Goal: Check status

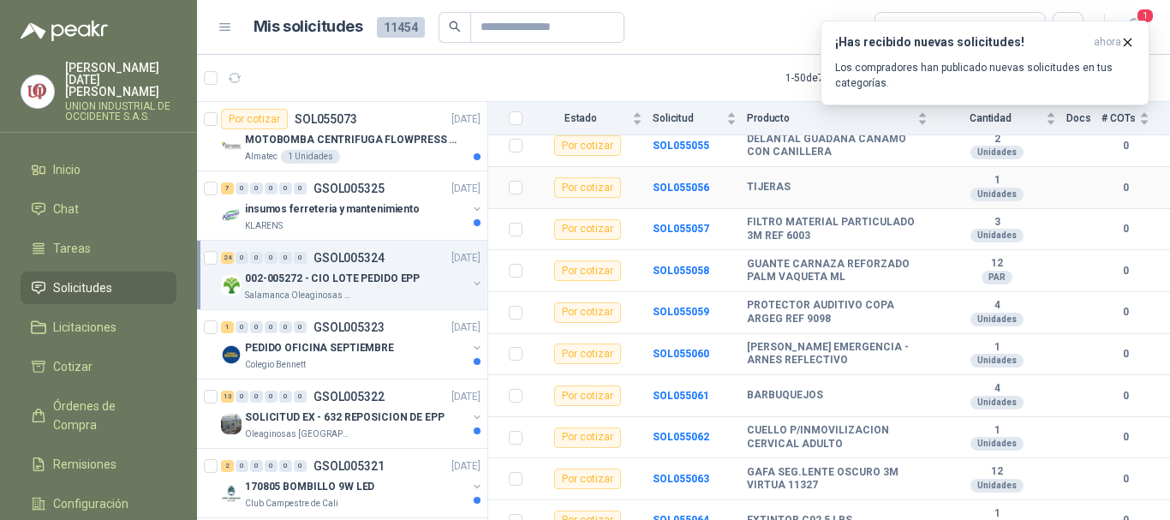
scroll to position [804, 0]
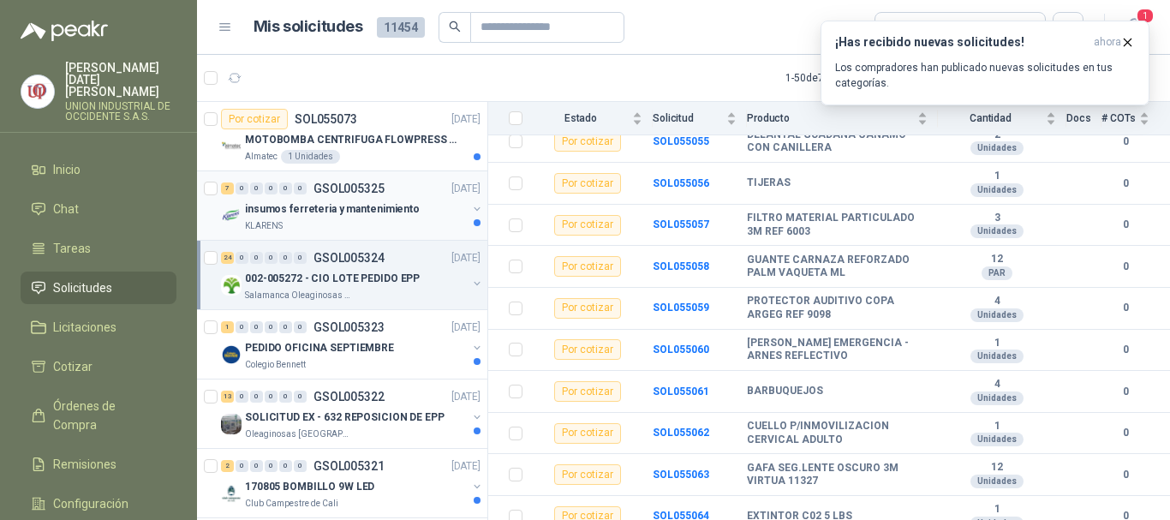
click at [260, 209] on p "insumos ferreteria y mantenimiento" at bounding box center [332, 209] width 175 height 16
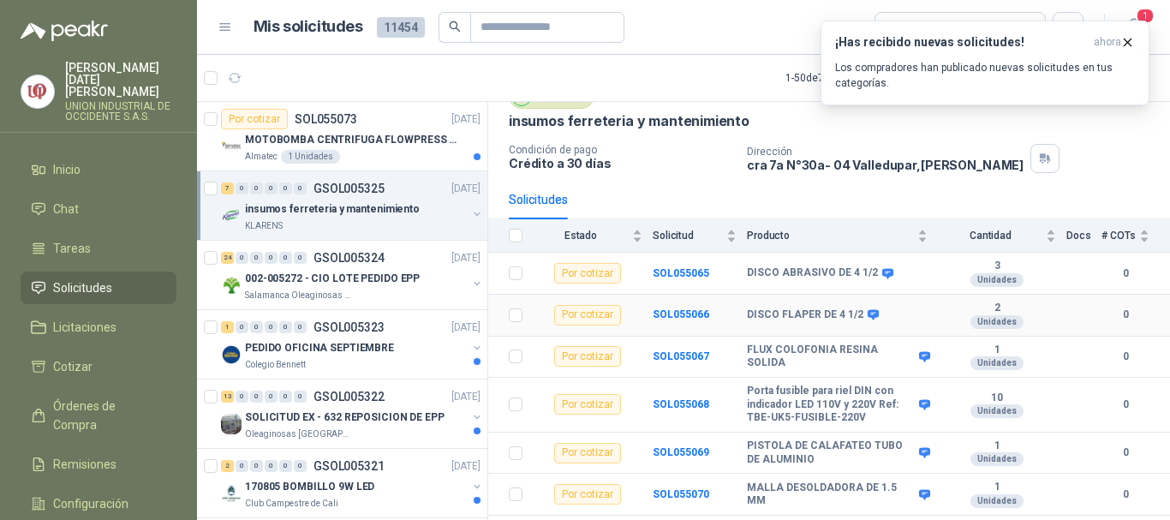
scroll to position [110, 0]
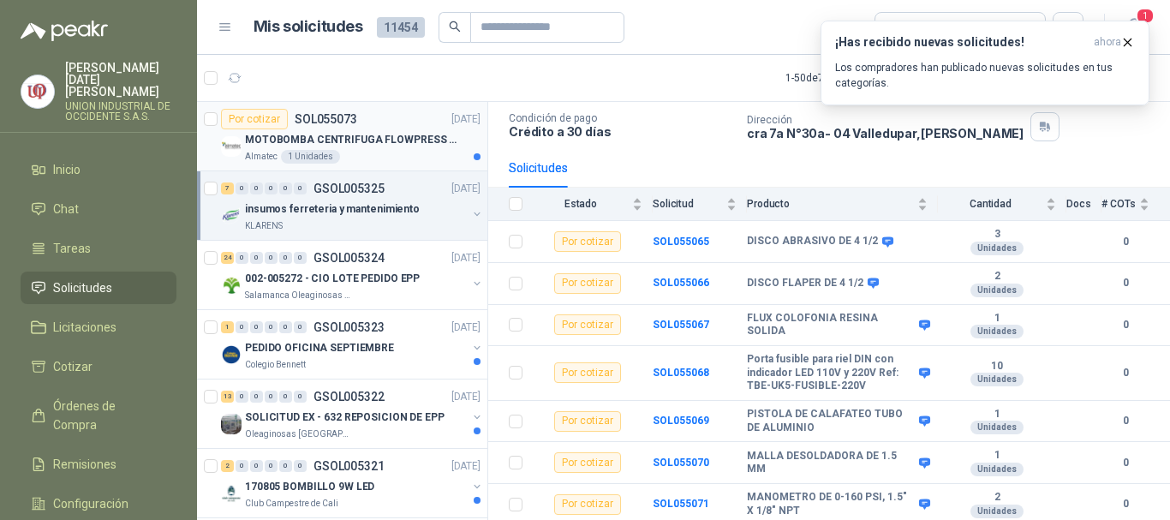
click at [292, 128] on div "Por cotizar SOL055073" at bounding box center [289, 119] width 136 height 21
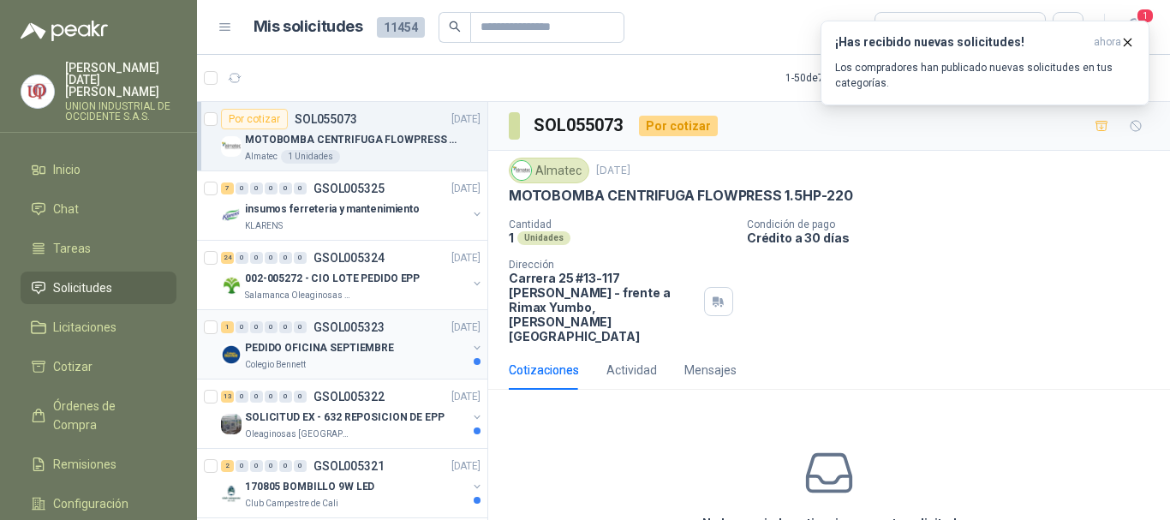
scroll to position [171, 0]
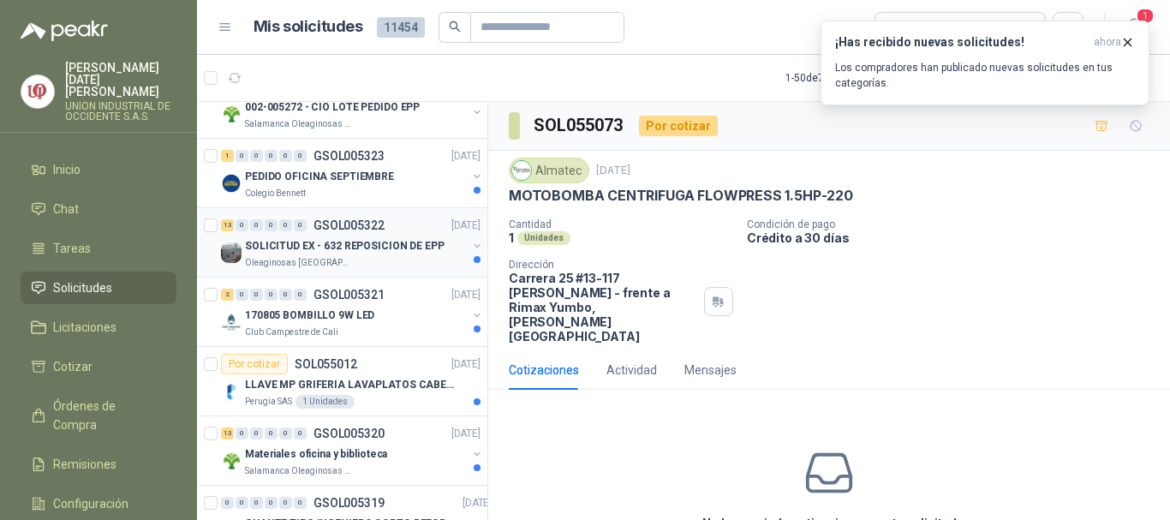
click at [293, 259] on p "Oleaginosas [GEOGRAPHIC_DATA][PERSON_NAME]" at bounding box center [299, 263] width 108 height 14
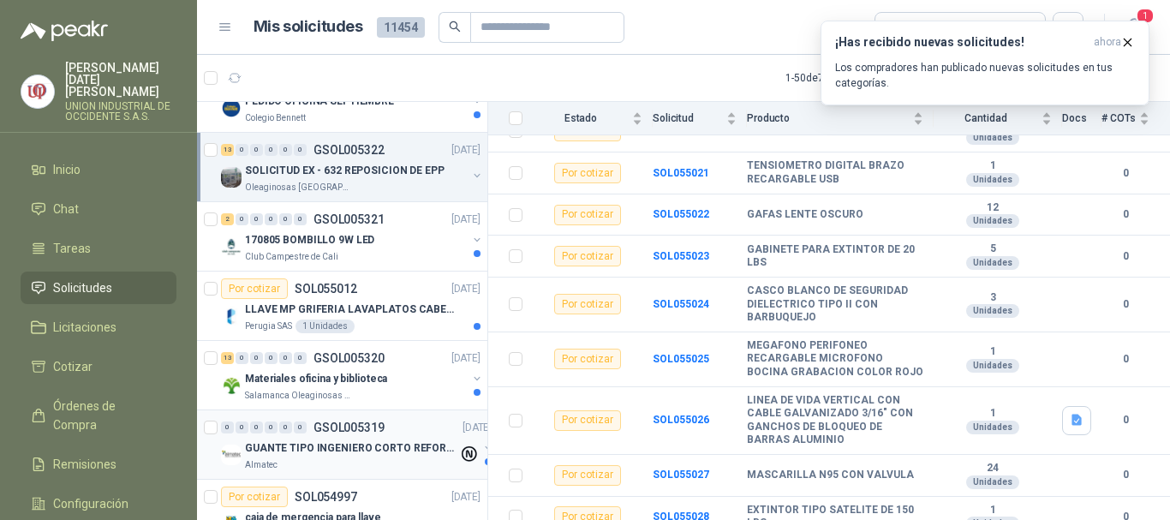
scroll to position [343, 0]
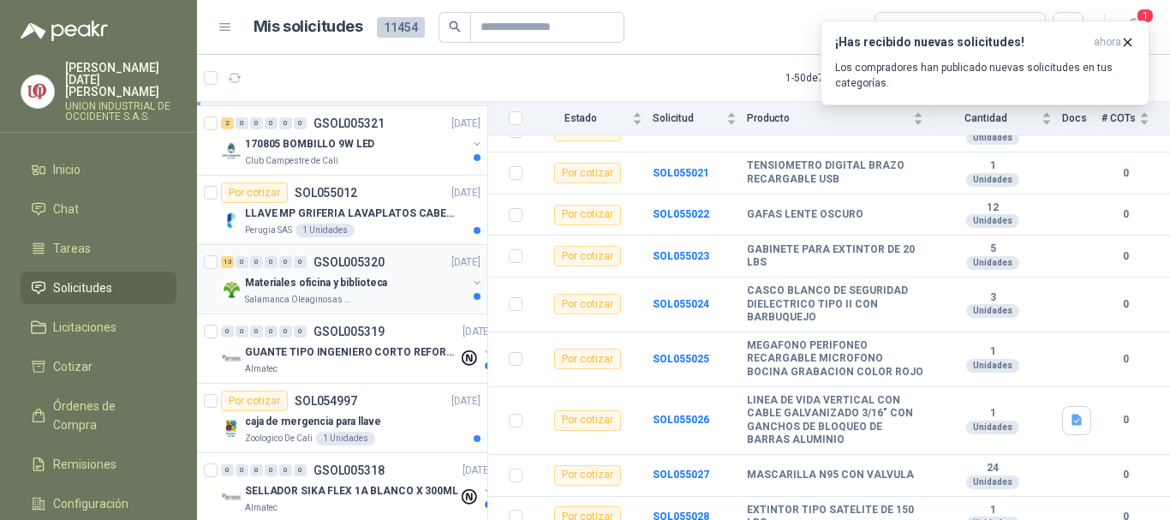
click at [318, 290] on p "Materiales oficina y biblioteca" at bounding box center [316, 283] width 142 height 16
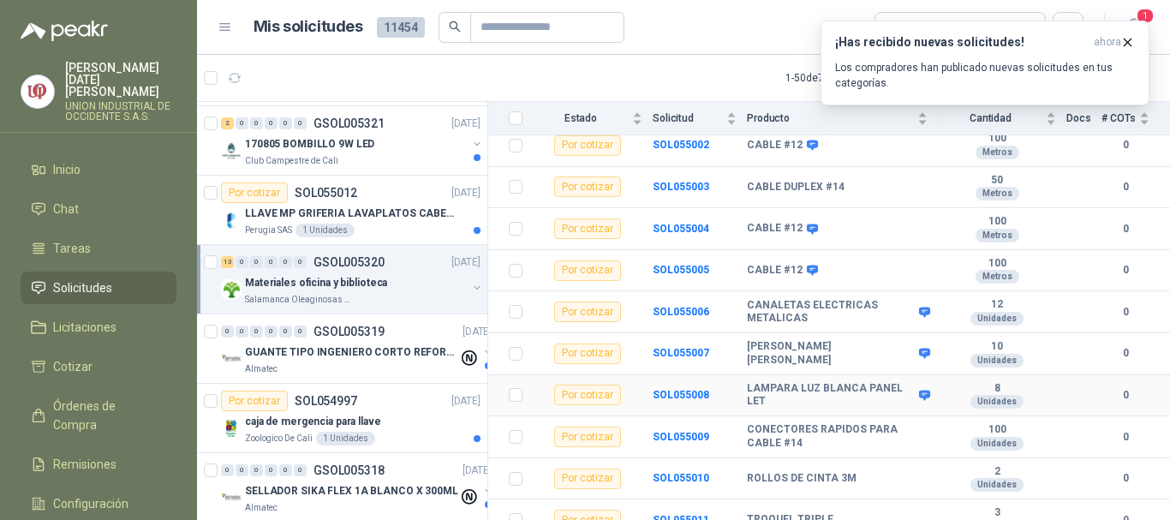
scroll to position [346, 0]
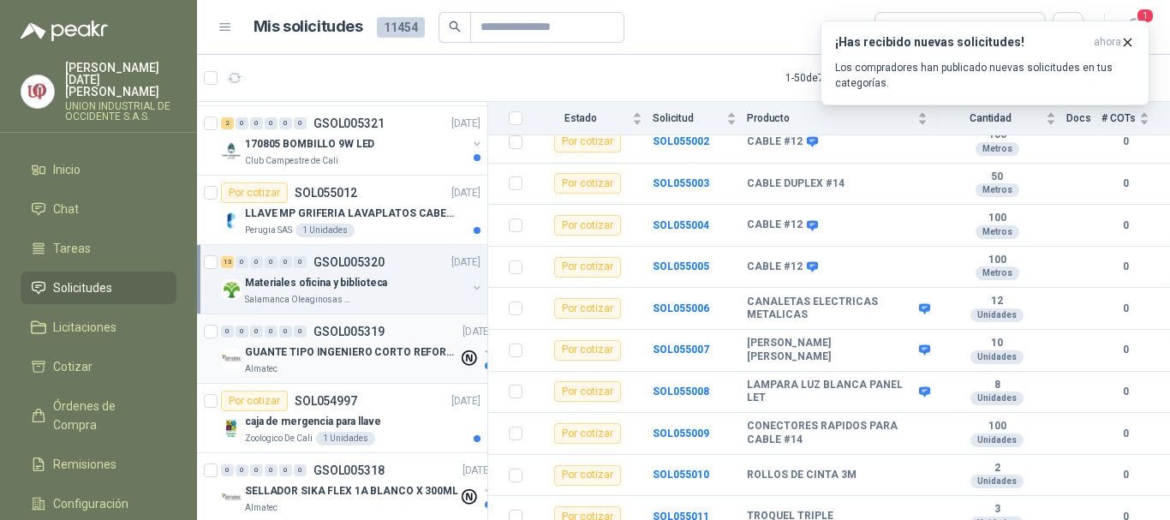
click at [305, 344] on p "GUANTE TIPO INGENIERO CORTO REFORZADO" at bounding box center [351, 352] width 213 height 16
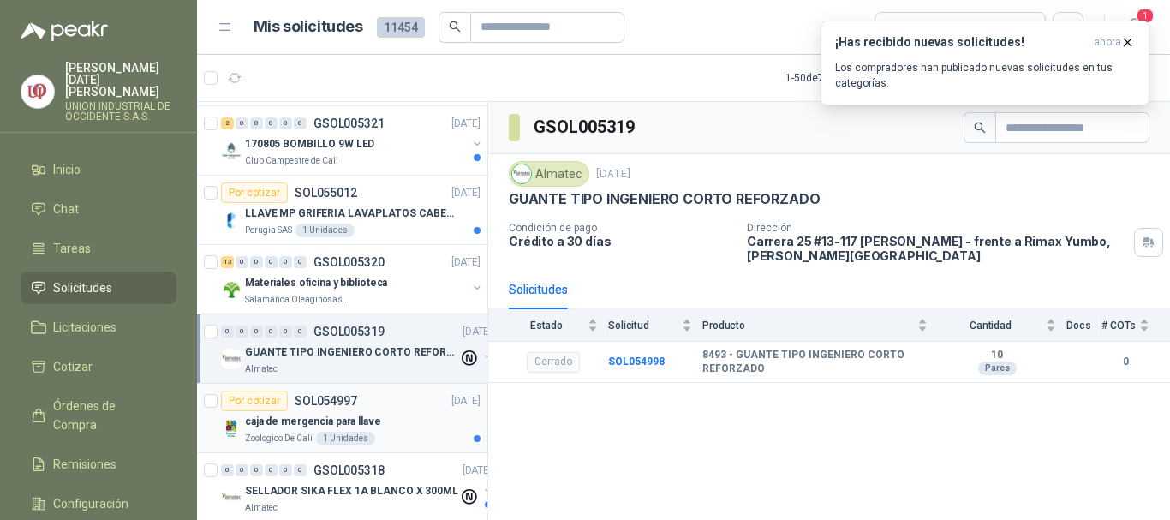
scroll to position [428, 0]
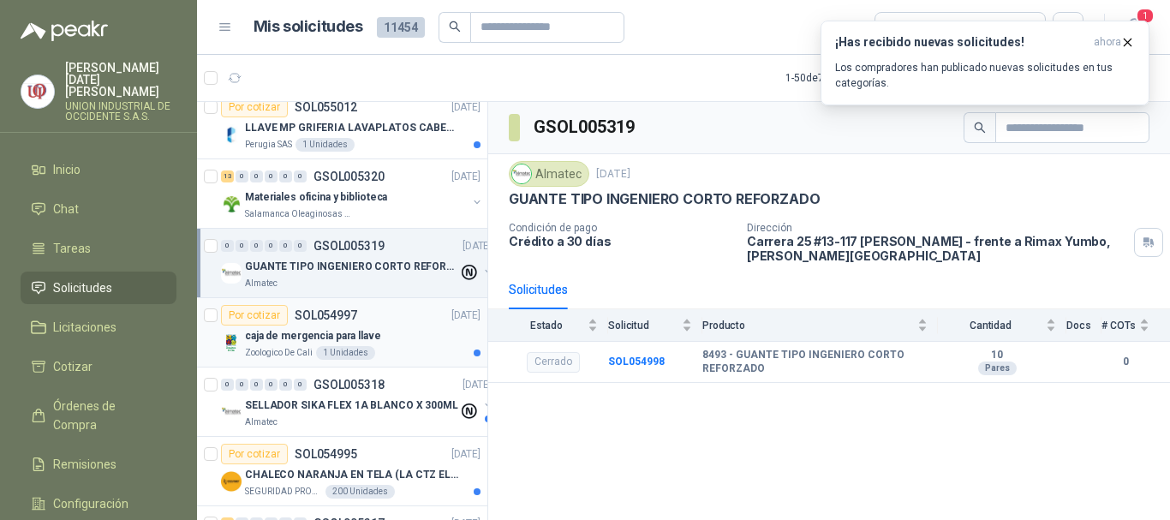
click at [311, 345] on div "caja de mergencia para llave Zoologico De Cali 1 Unidades" at bounding box center [363, 342] width 236 height 34
click at [311, 345] on div "caja de mergencia para llave" at bounding box center [363, 335] width 236 height 21
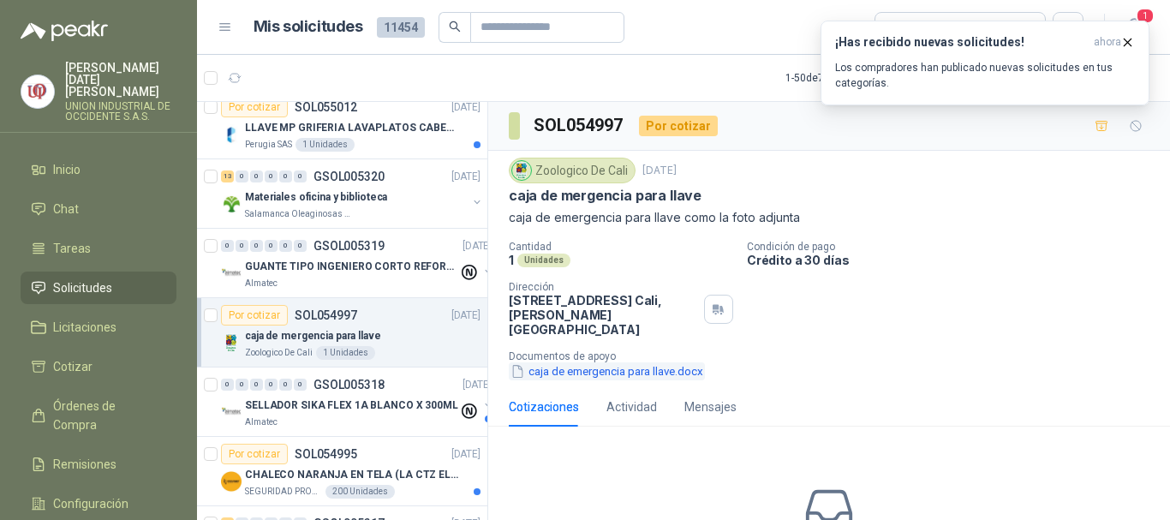
click at [604, 362] on button "caja de emergencia para llave.docx" at bounding box center [607, 371] width 196 height 18
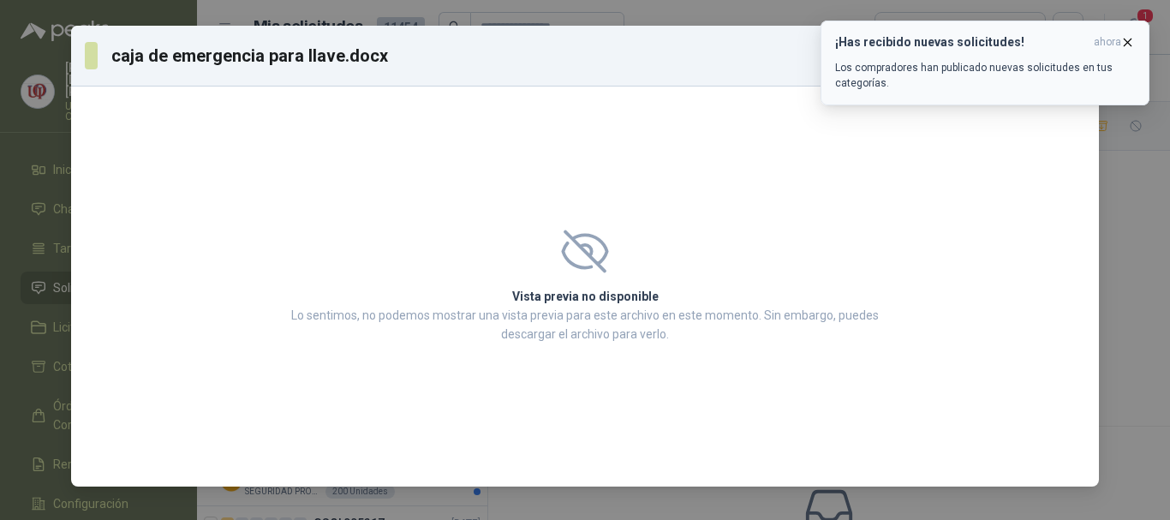
click at [1124, 39] on icon "button" at bounding box center [1127, 42] width 15 height 15
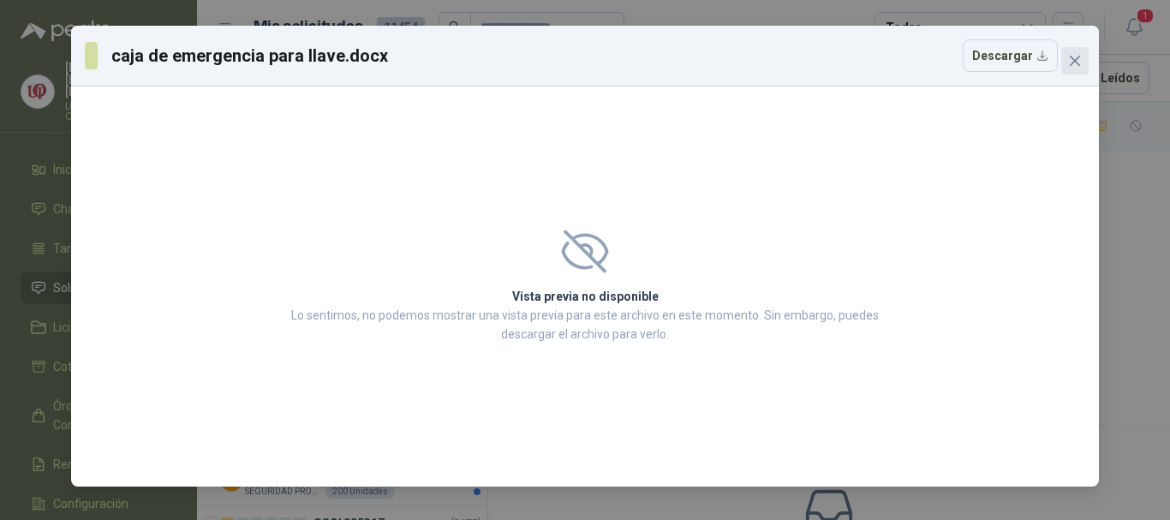
click at [1070, 63] on icon "close" at bounding box center [1075, 61] width 14 height 14
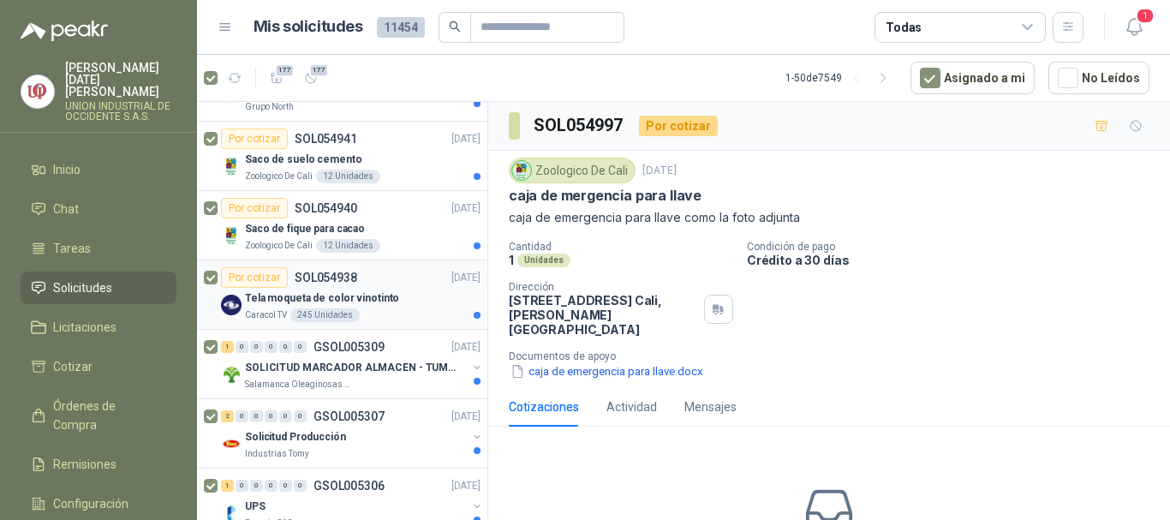
scroll to position [1028, 0]
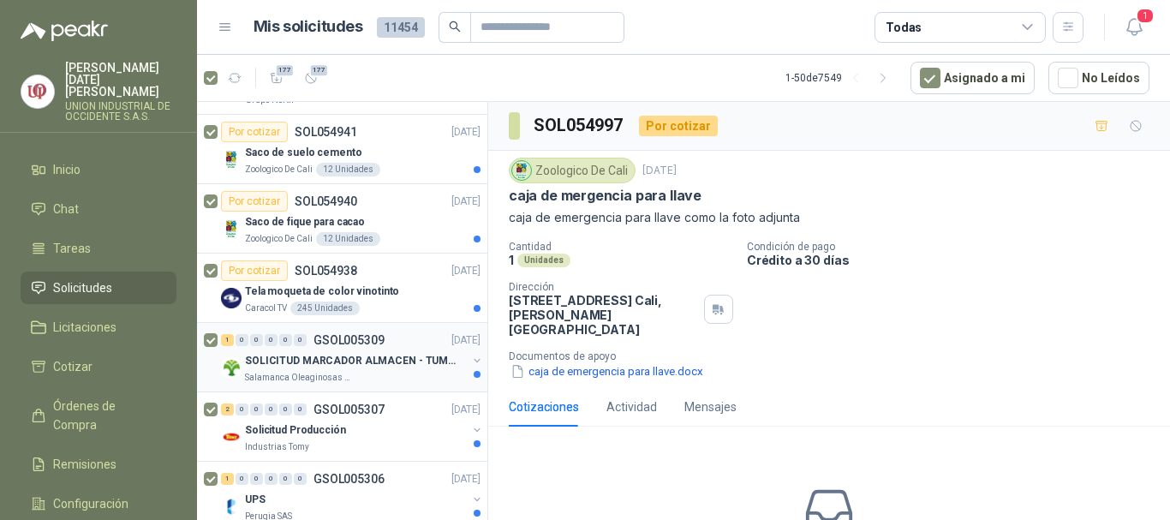
click at [201, 335] on div "1 0 0 0 0 0 GSOL005309 [DATE] SOLICITUD MARCADOR ALMACEN - TUMACO Salamanca Ole…" at bounding box center [342, 357] width 290 height 69
click at [213, 331] on div at bounding box center [212, 357] width 17 height 55
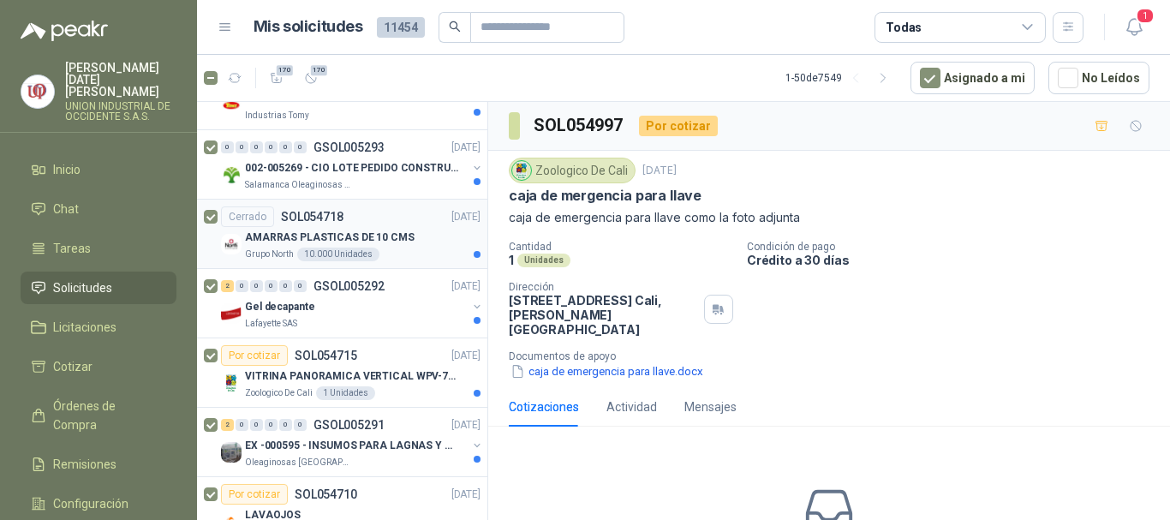
scroll to position [2997, 0]
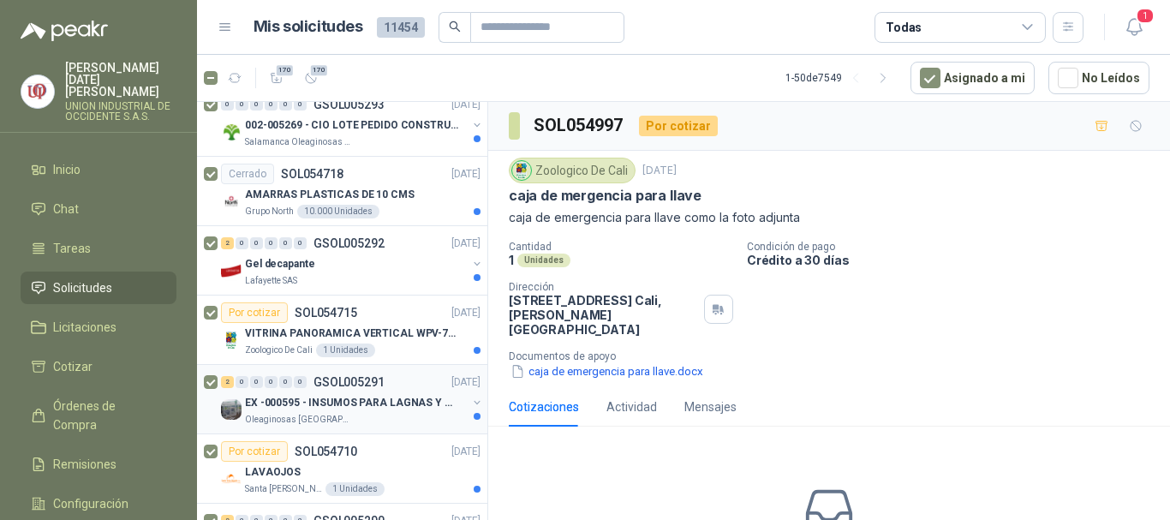
click at [212, 373] on div at bounding box center [212, 399] width 17 height 55
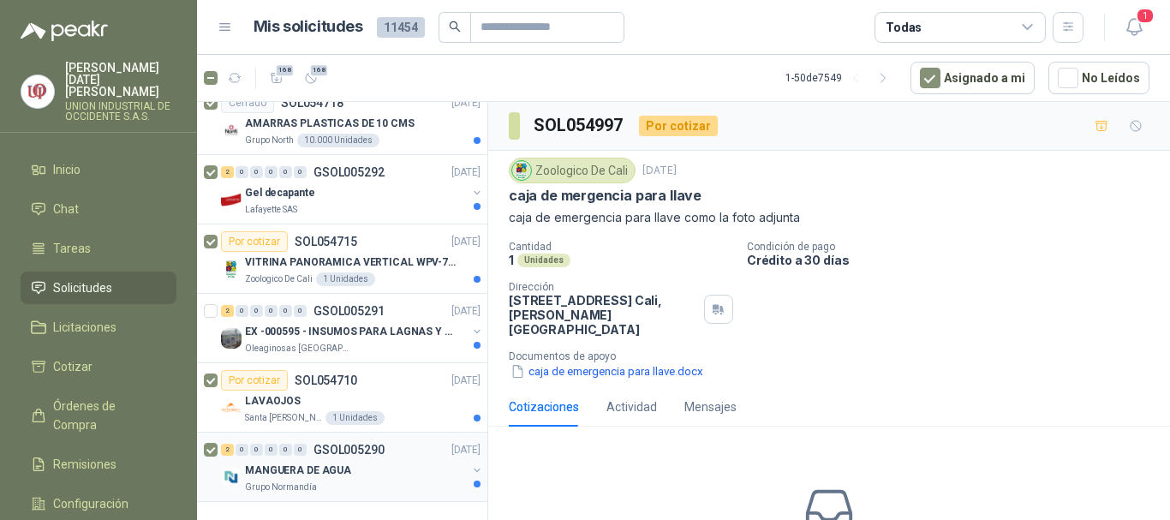
scroll to position [3082, 0]
click at [309, 73] on span "168" at bounding box center [318, 70] width 21 height 14
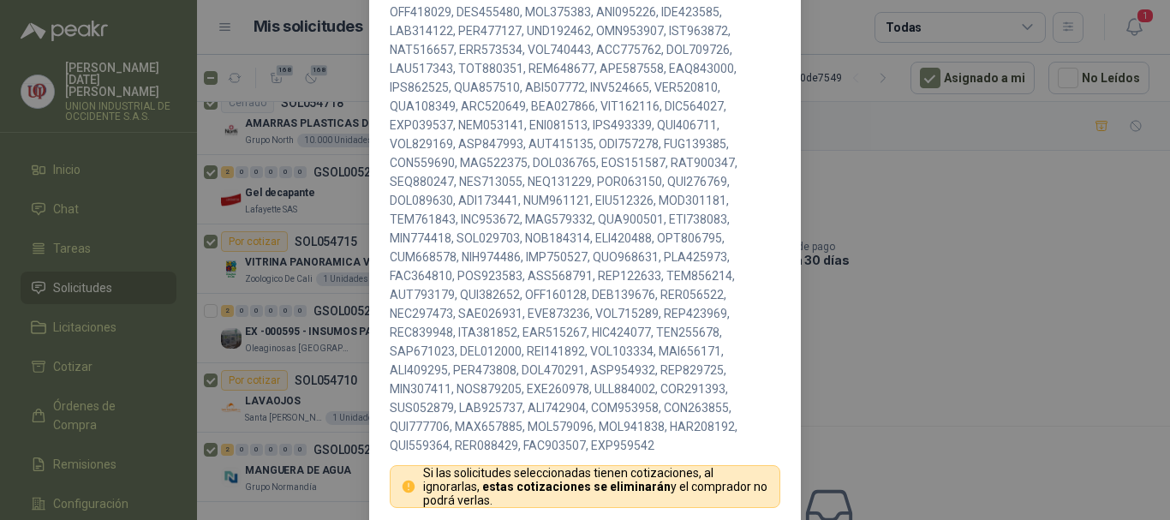
scroll to position [501, 0]
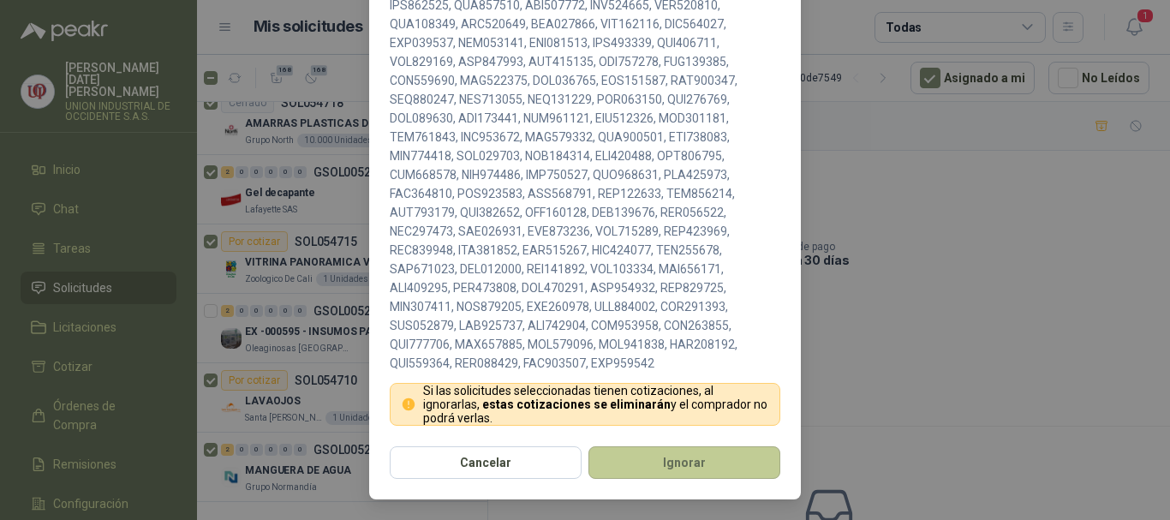
click at [663, 464] on button "Ignorar" at bounding box center [684, 462] width 192 height 33
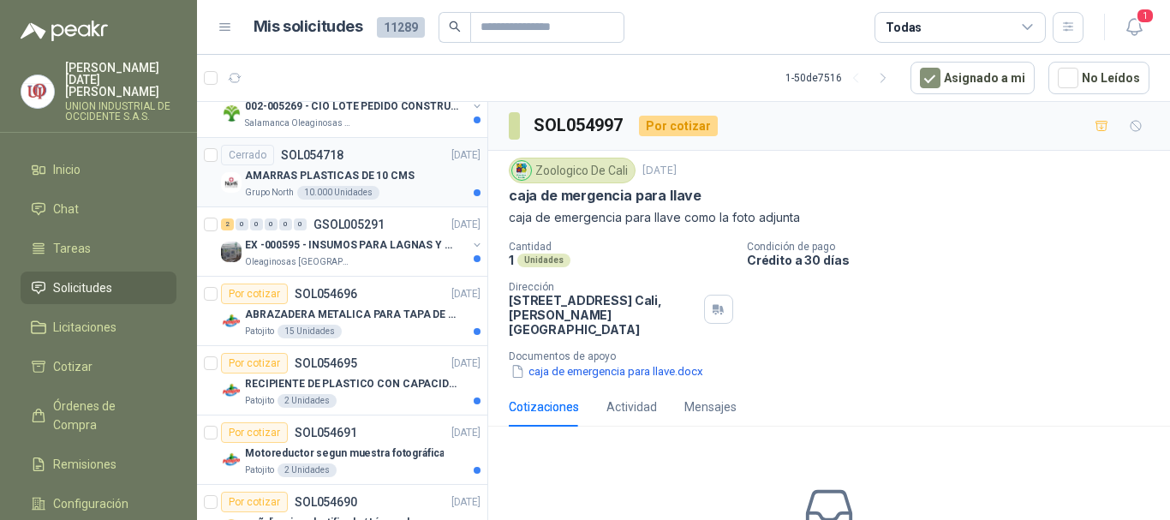
scroll to position [899, 0]
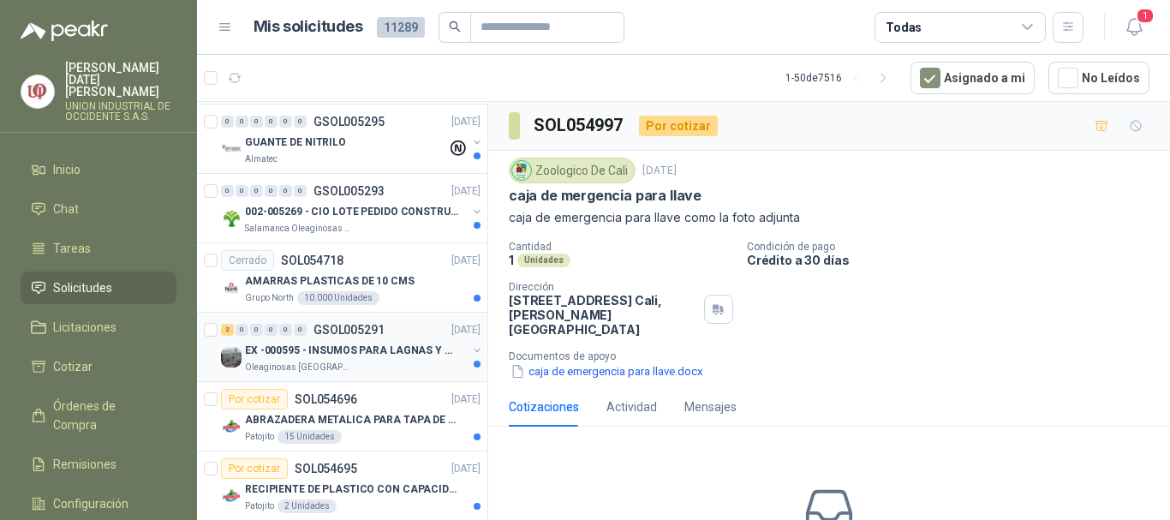
click at [348, 346] on p "EX -000595 - INSUMOS PARA LAGNAS Y OFICINAS PLANTA" at bounding box center [351, 351] width 213 height 16
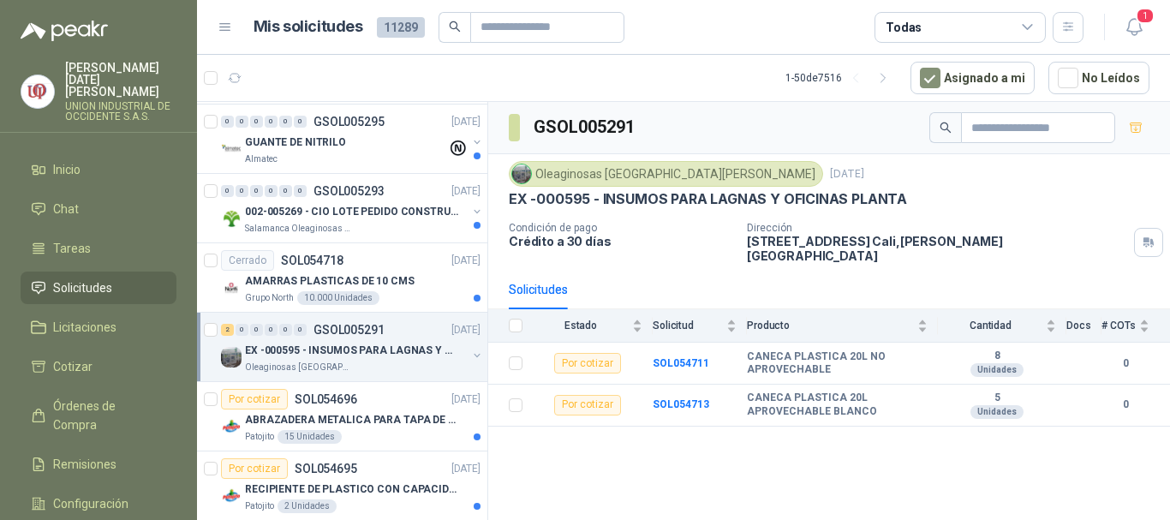
click at [202, 328] on div "2 0 0 0 0 0 GSOL005291 [DATE] EX -000595 - INSUMOS PARA LAGNAS Y OFICINAS PLANT…" at bounding box center [342, 347] width 290 height 69
click at [216, 337] on div at bounding box center [212, 346] width 17 height 55
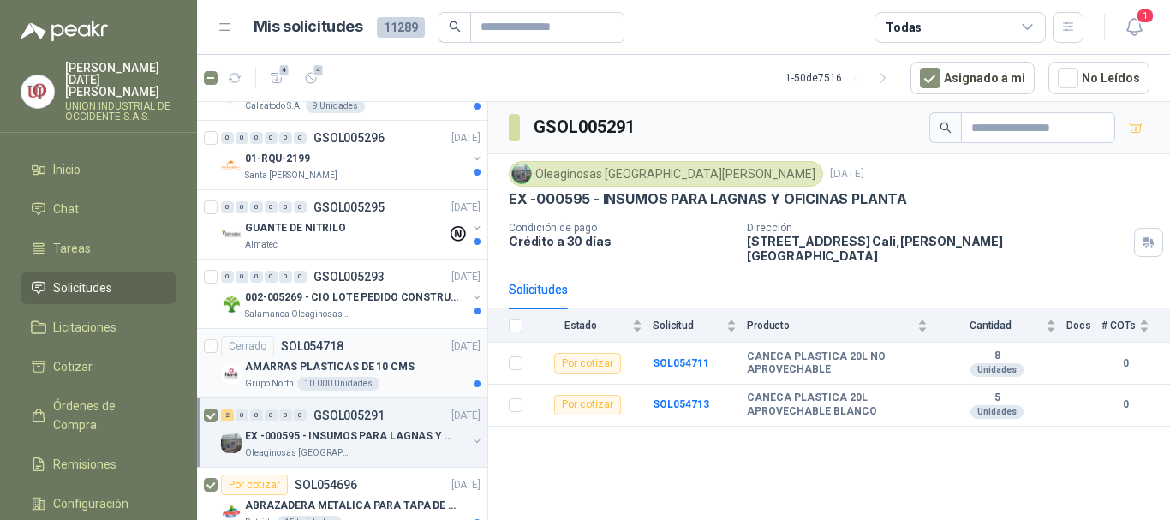
click at [210, 337] on div at bounding box center [211, 363] width 14 height 55
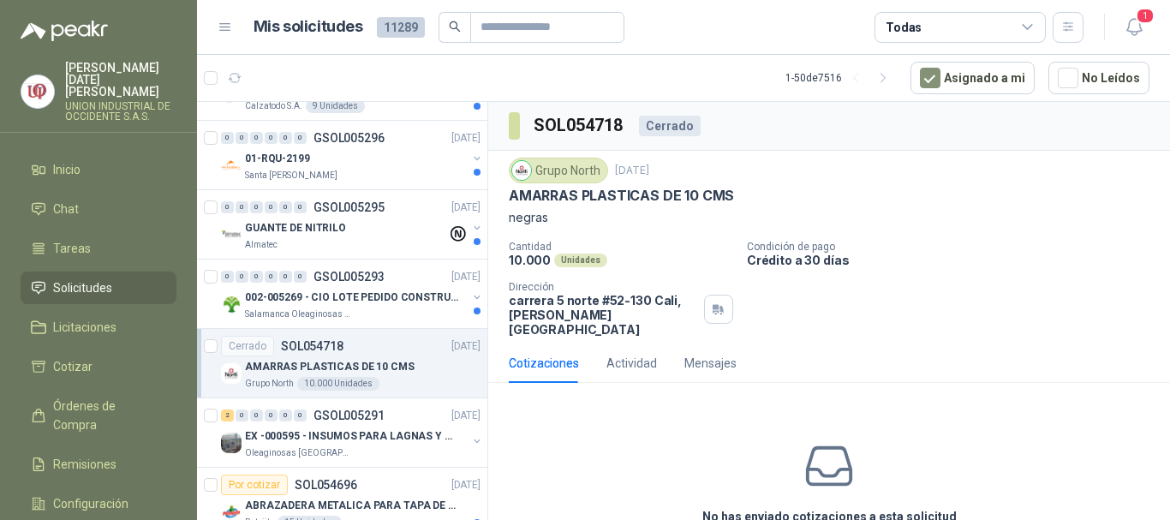
click at [212, 73] on div at bounding box center [226, 77] width 45 height 27
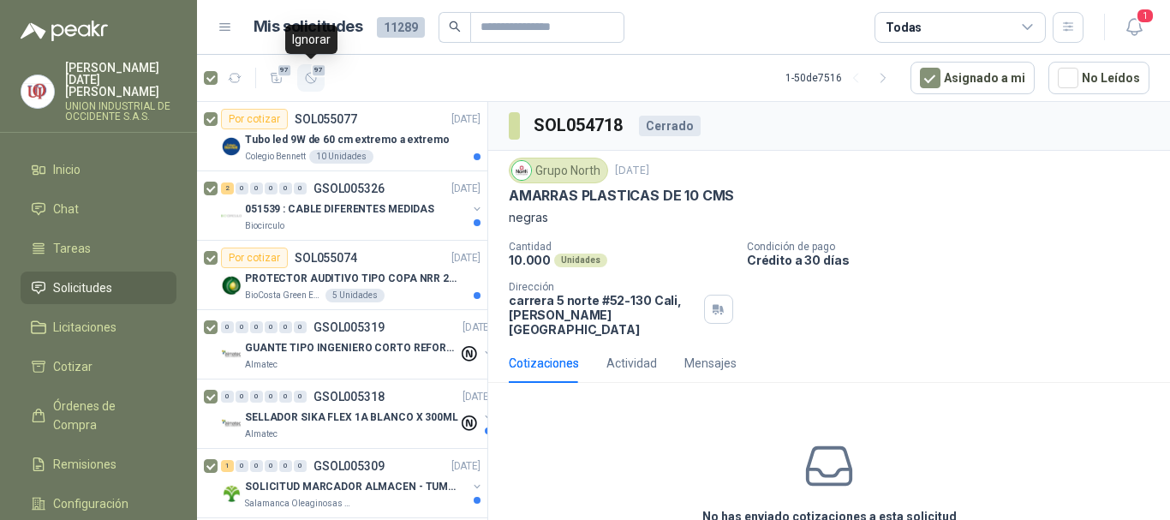
click at [307, 82] on icon "button" at bounding box center [311, 78] width 10 height 10
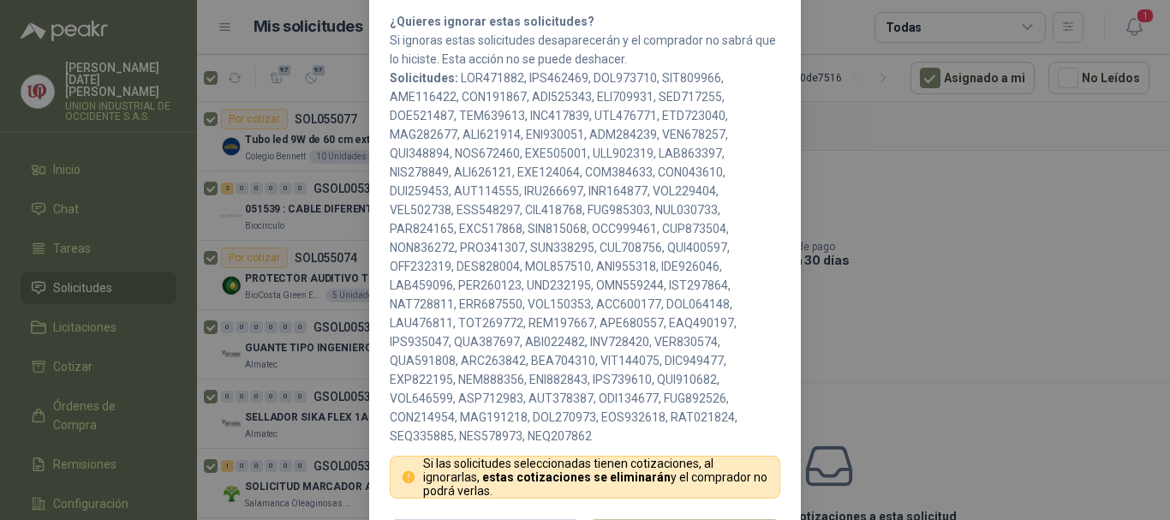
scroll to position [237, 0]
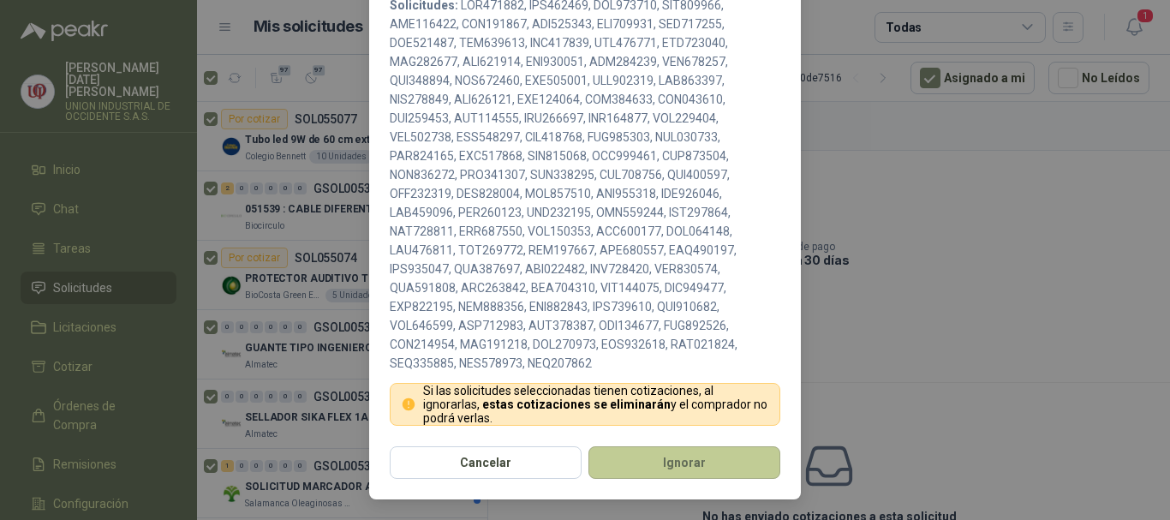
click at [709, 460] on button "Ignorar" at bounding box center [684, 462] width 192 height 33
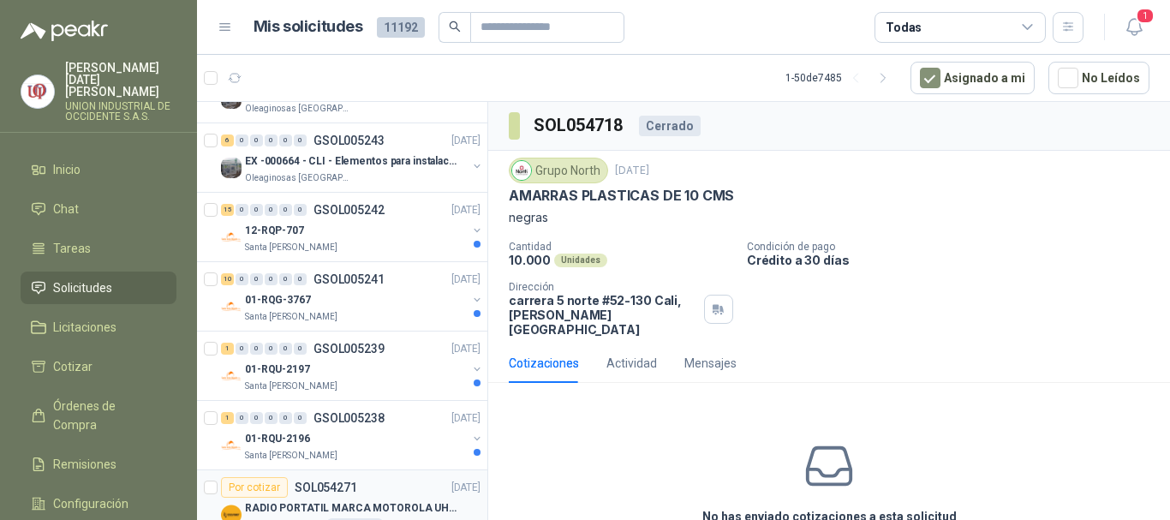
scroll to position [2825, 0]
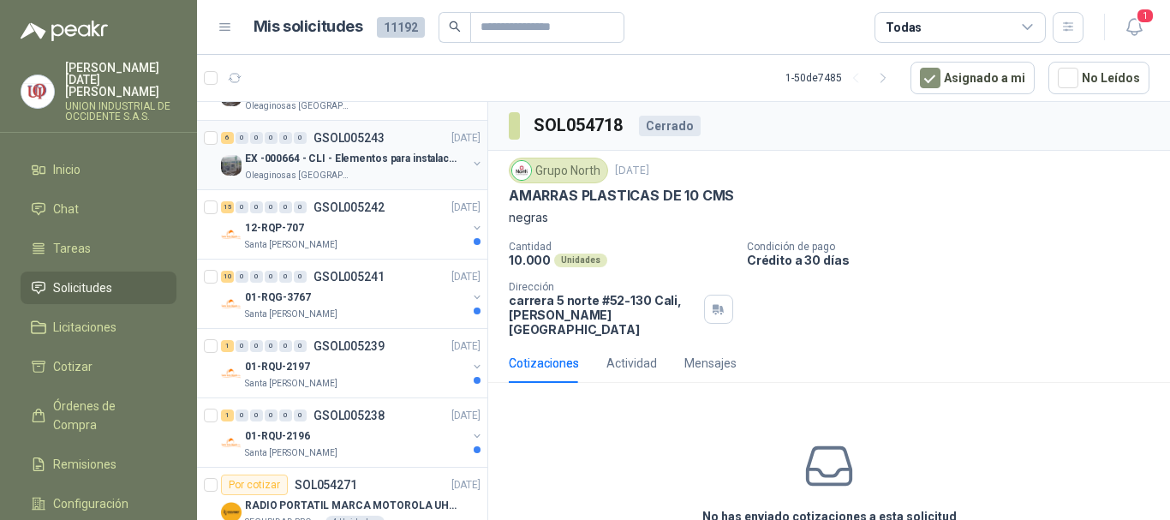
click at [290, 166] on p "EX -000664 - CLI - Elementos para instalacion de c" at bounding box center [351, 159] width 213 height 16
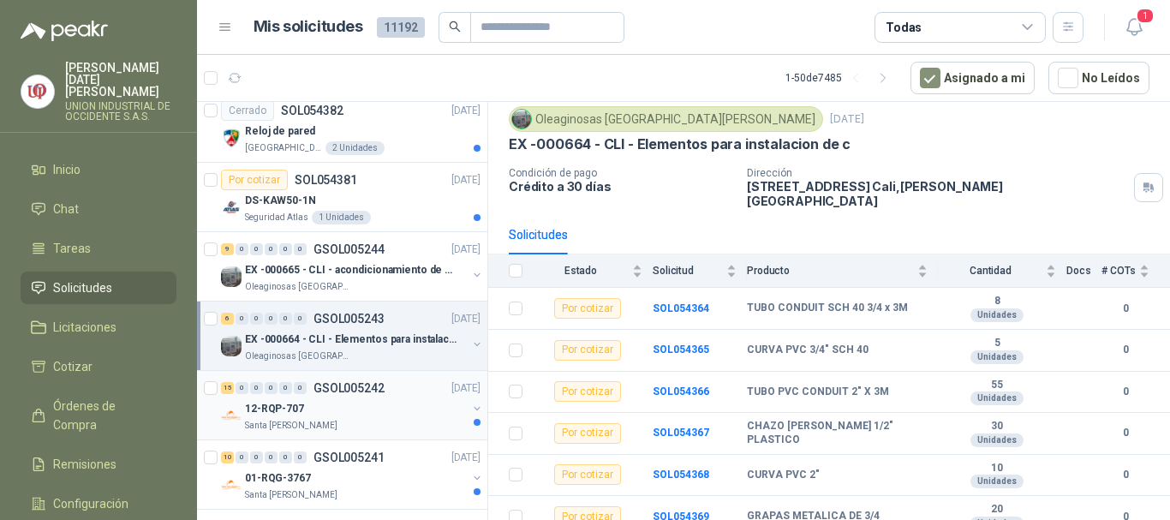
scroll to position [2654, 0]
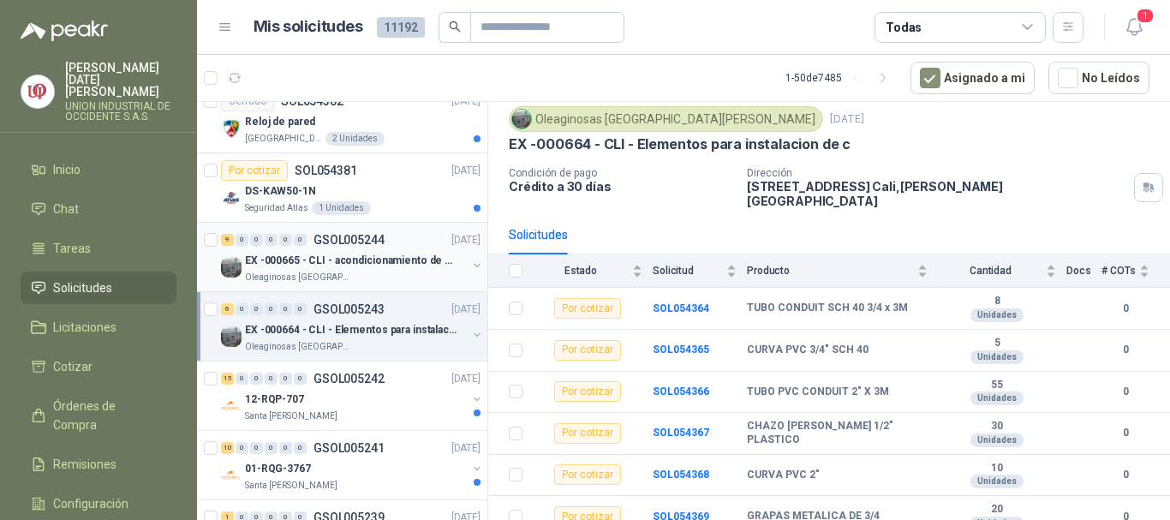
click at [285, 260] on p "EX -000665 - CLI - acondicionamiento de caja para" at bounding box center [351, 261] width 213 height 16
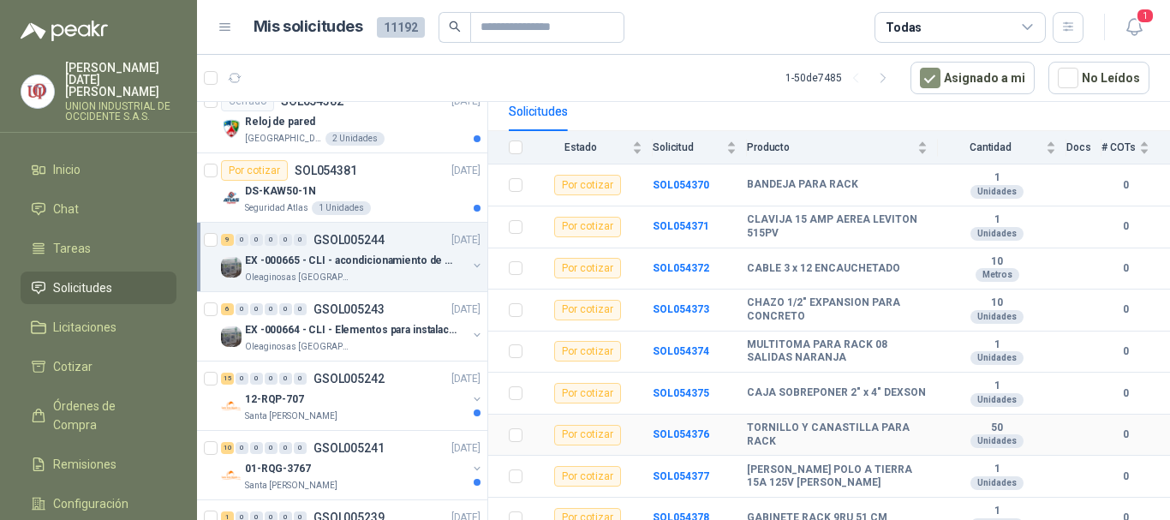
scroll to position [180, 0]
click at [277, 420] on p "Santa [PERSON_NAME]" at bounding box center [291, 416] width 92 height 14
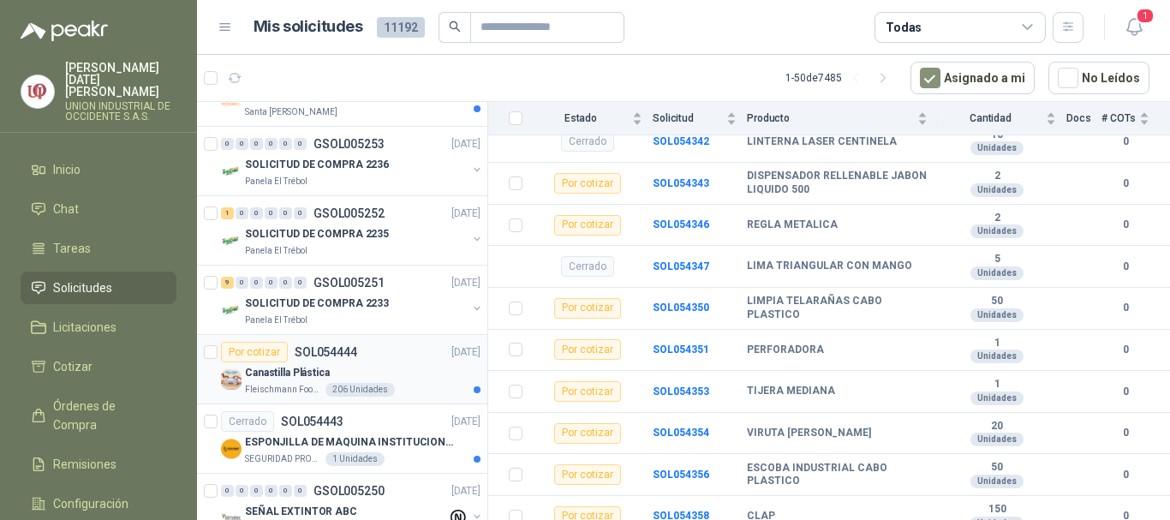
scroll to position [1712, 0]
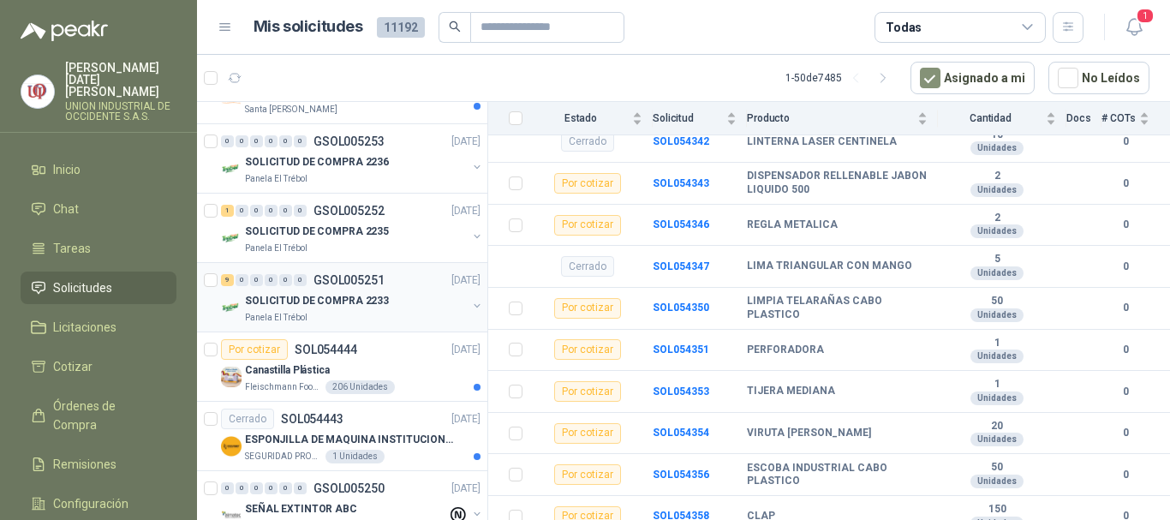
click at [286, 295] on p "SOLICITUD DE COMPRA 2233" at bounding box center [317, 301] width 144 height 16
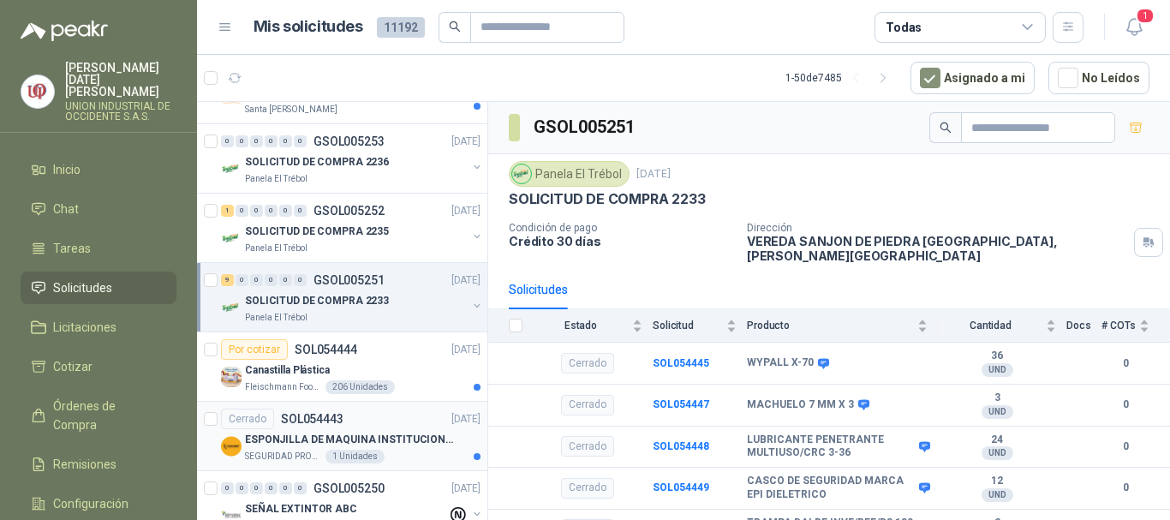
click at [282, 442] on p "ESPONJILLA DE MAQUINA INSTITUCIONAL-NEGRA X 12 UNIDADES" at bounding box center [351, 440] width 213 height 16
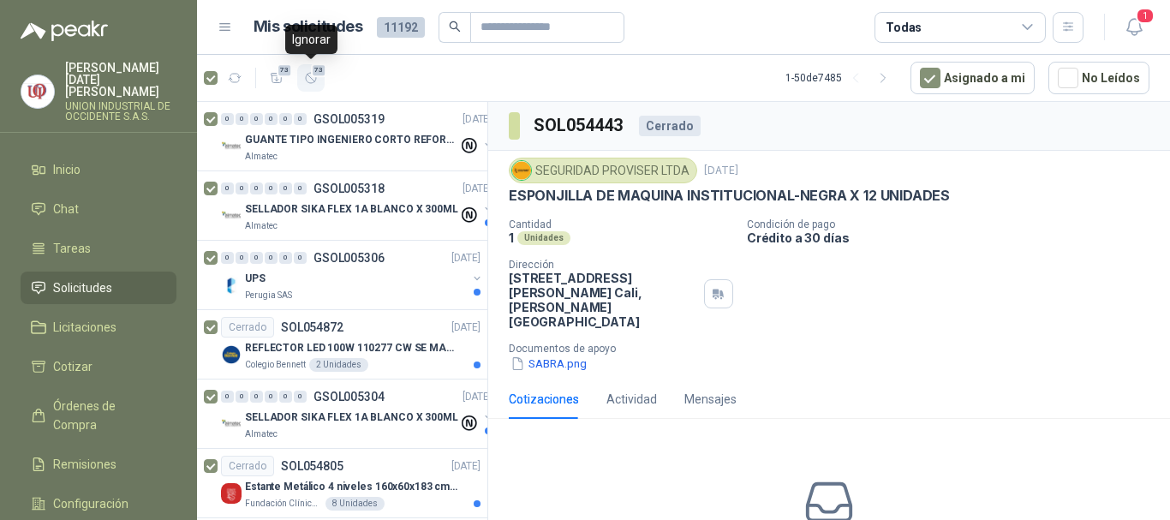
click at [311, 66] on span "73" at bounding box center [319, 70] width 16 height 14
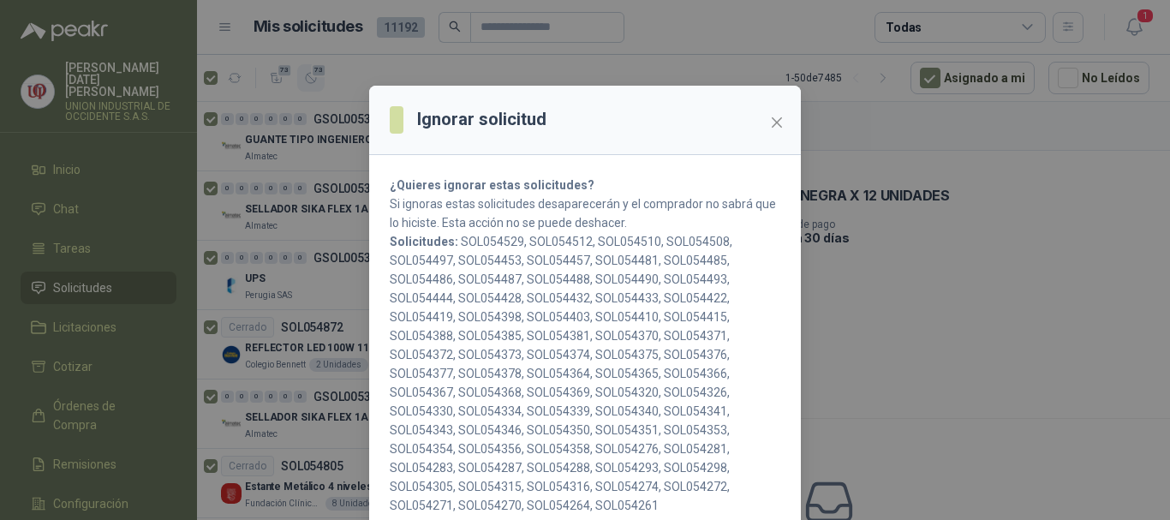
scroll to position [86, 0]
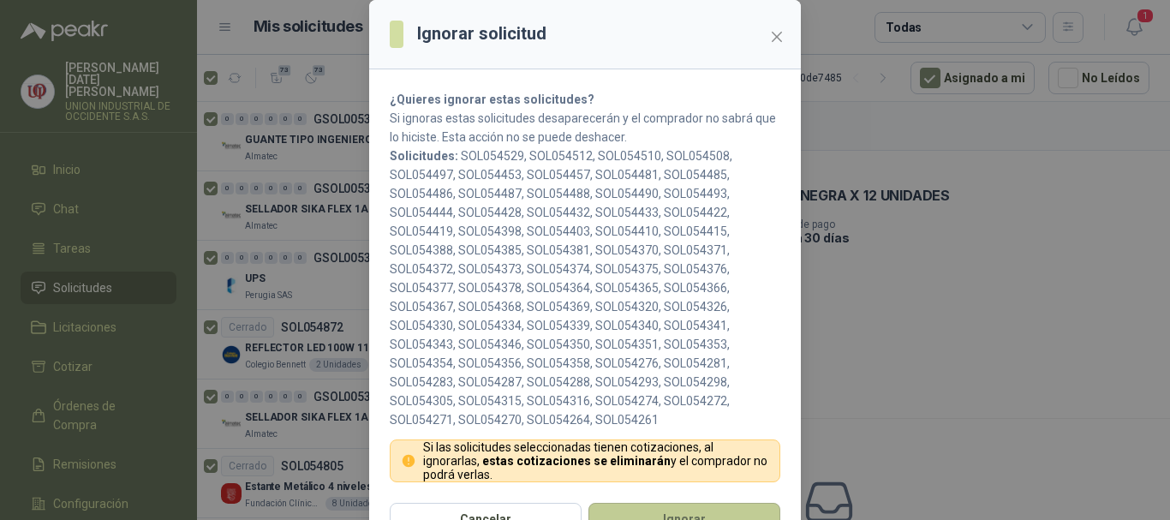
click at [722, 506] on button "Ignorar" at bounding box center [684, 519] width 192 height 33
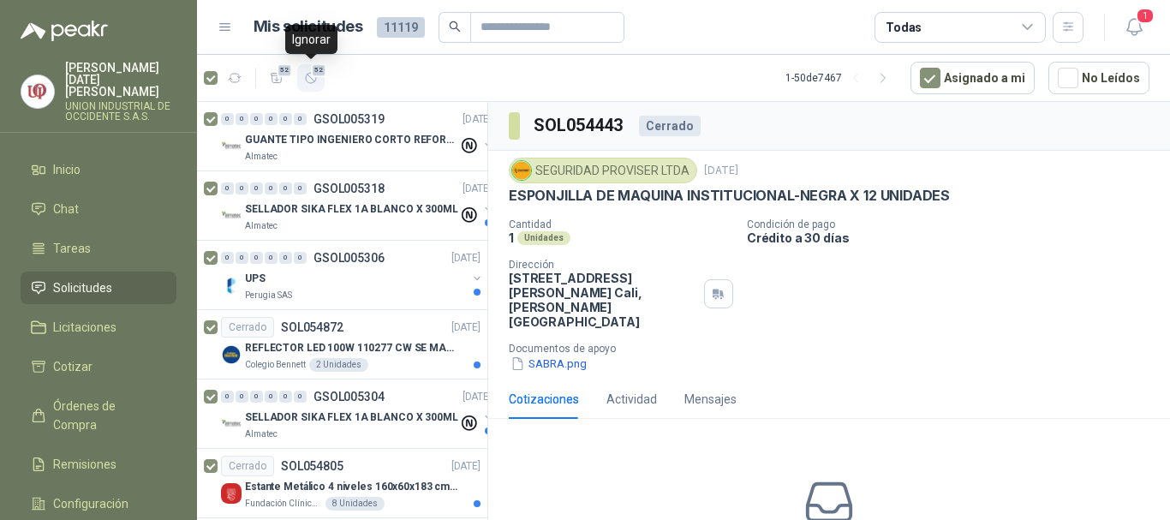
click at [314, 73] on span "52" at bounding box center [319, 70] width 16 height 14
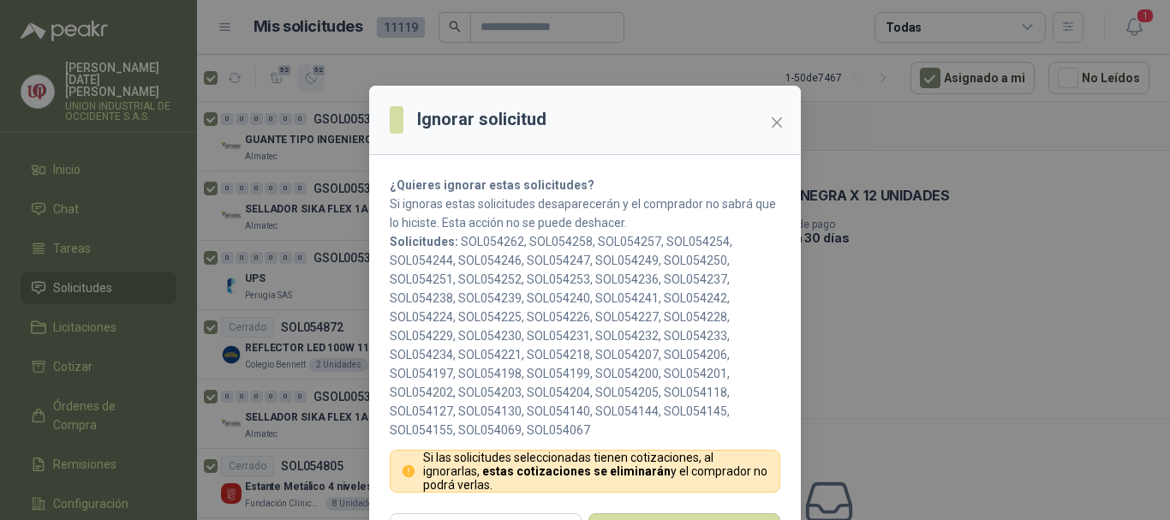
scroll to position [47, 0]
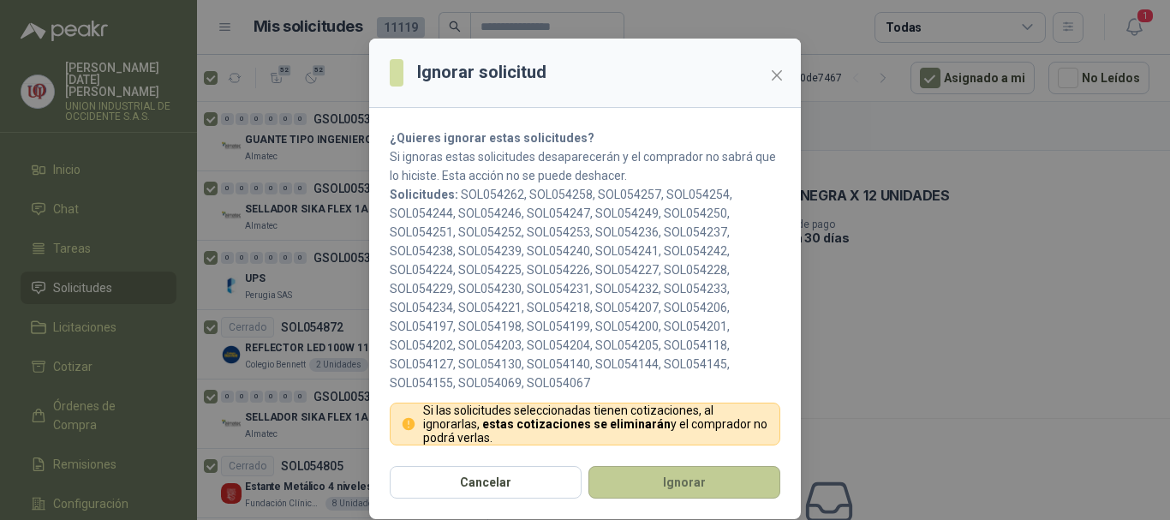
click at [677, 481] on button "Ignorar" at bounding box center [684, 482] width 192 height 33
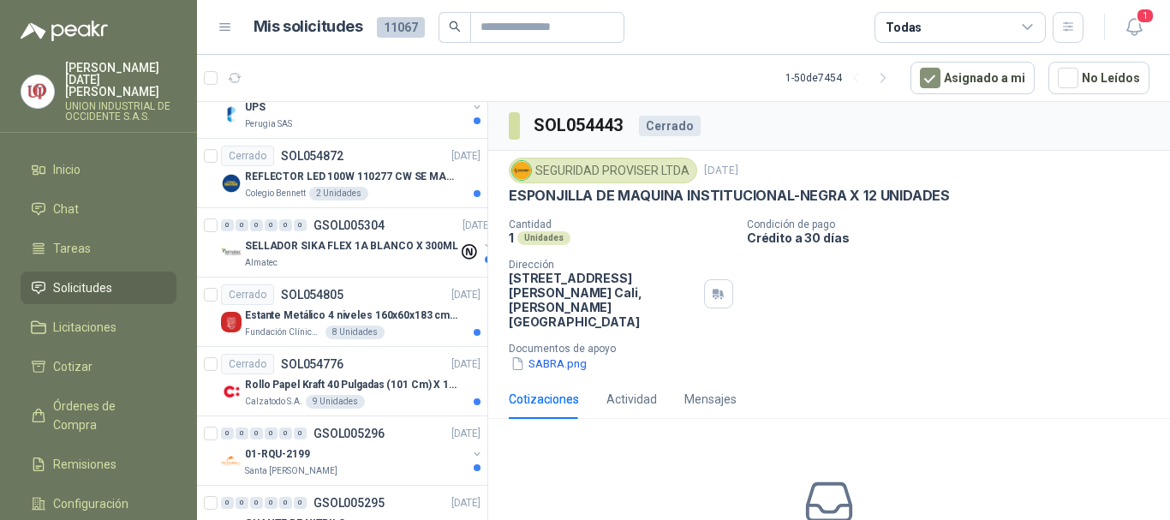
scroll to position [0, 0]
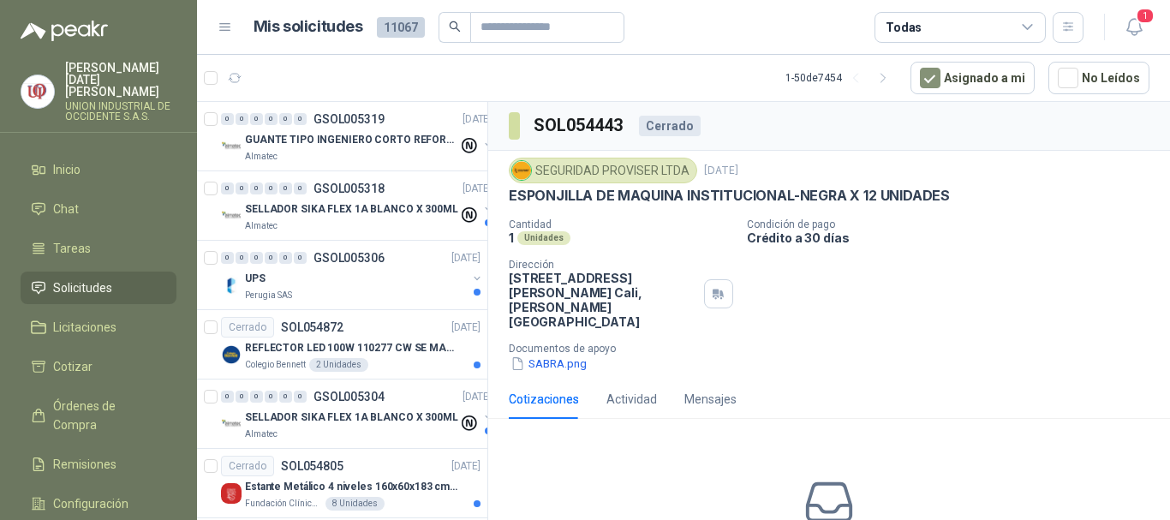
click at [71, 279] on span "Solicitudes" at bounding box center [82, 287] width 59 height 19
